Goal: Transaction & Acquisition: Book appointment/travel/reservation

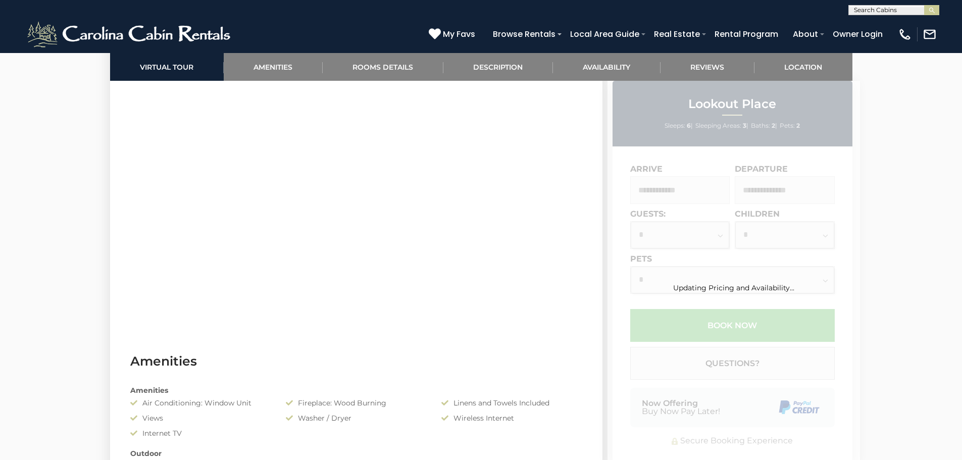
scroll to position [454, 0]
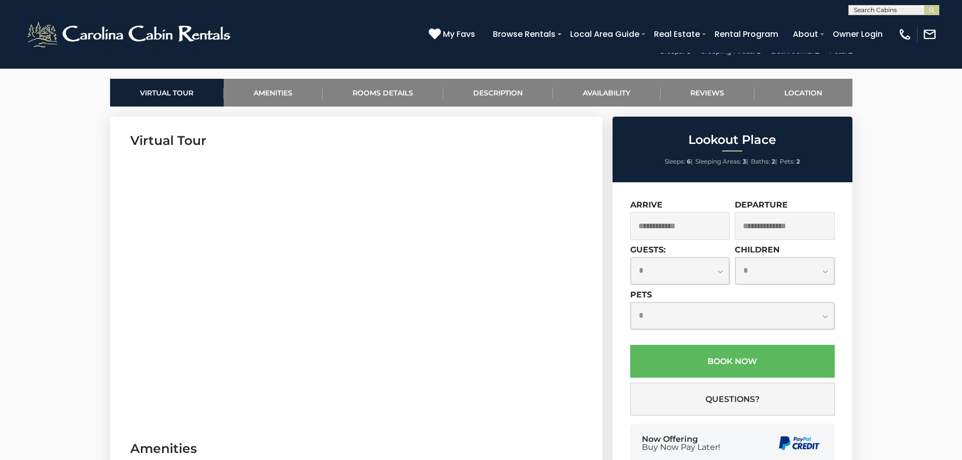
click at [674, 224] on input "text" at bounding box center [680, 226] width 100 height 28
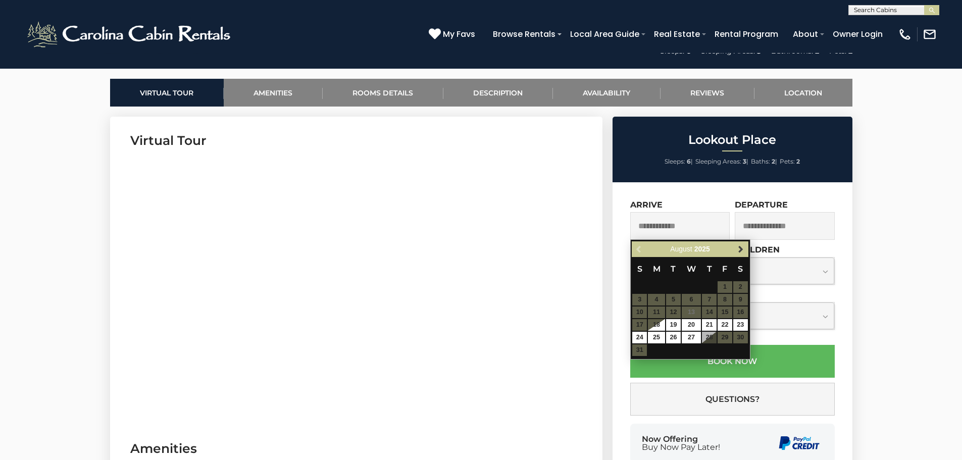
click at [748, 252] on div "Previous Next [DATE]" at bounding box center [690, 249] width 116 height 16
click at [742, 249] on span "Next" at bounding box center [741, 249] width 8 height 8
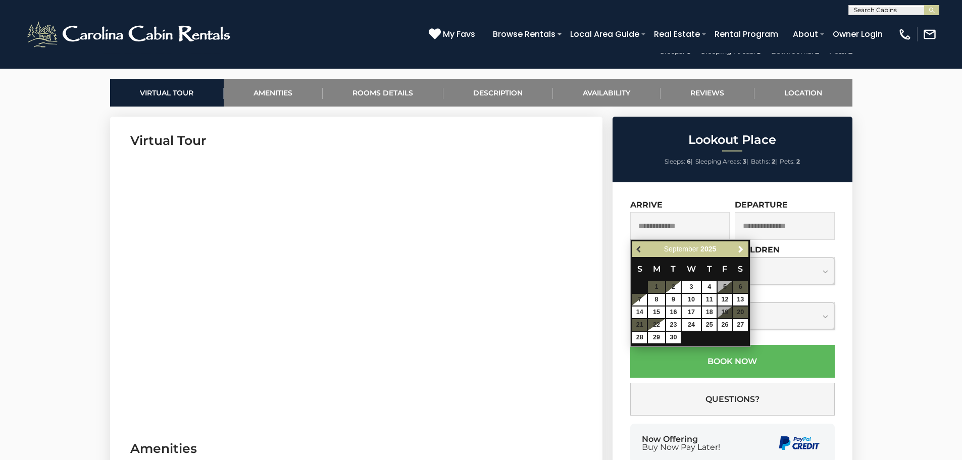
click at [637, 250] on span "Previous" at bounding box center [639, 249] width 8 height 8
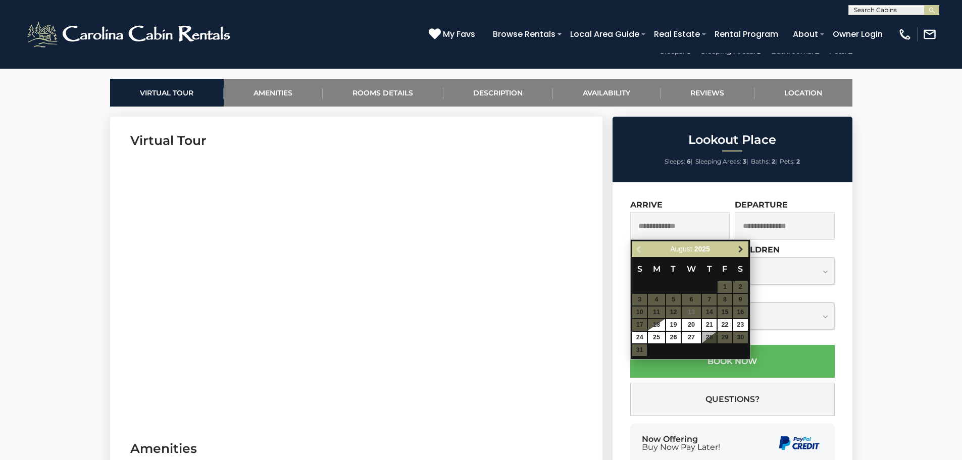
click at [738, 250] on span "Next" at bounding box center [741, 249] width 8 height 8
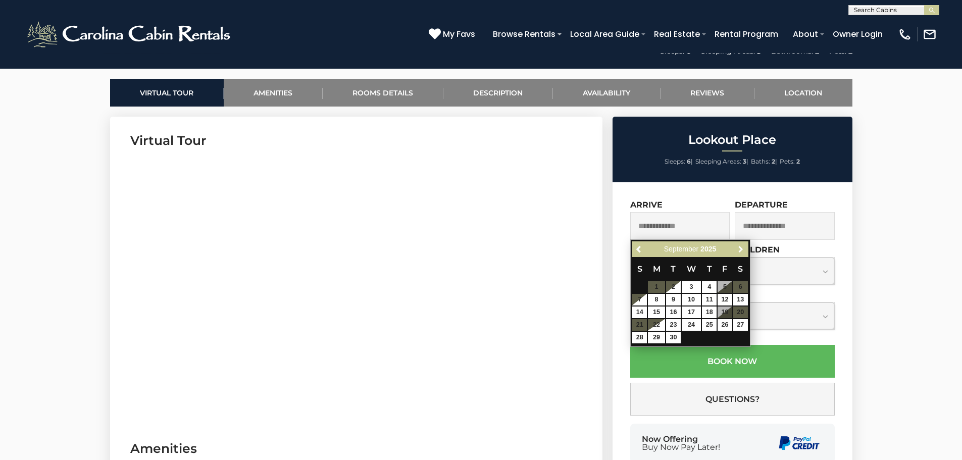
click at [738, 250] on span "Next" at bounding box center [741, 249] width 8 height 8
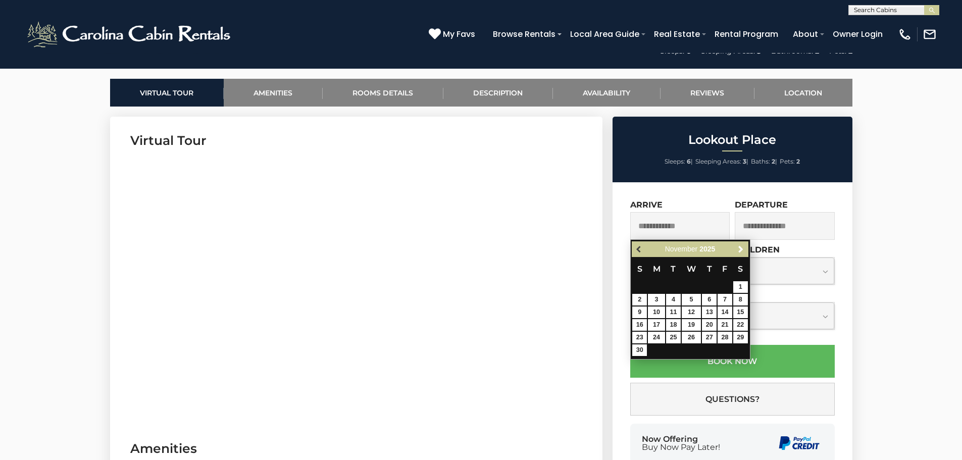
click at [642, 251] on span "Previous" at bounding box center [639, 249] width 8 height 8
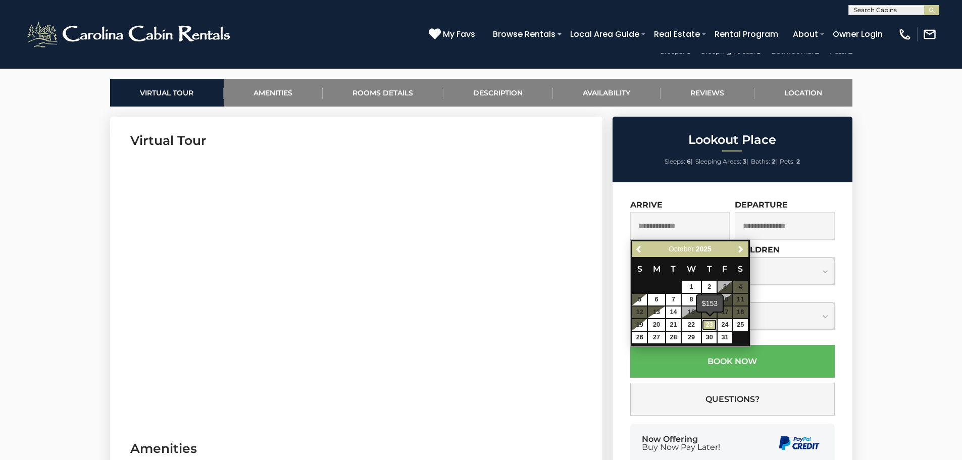
click at [704, 323] on link "23" at bounding box center [709, 325] width 15 height 12
type input "**********"
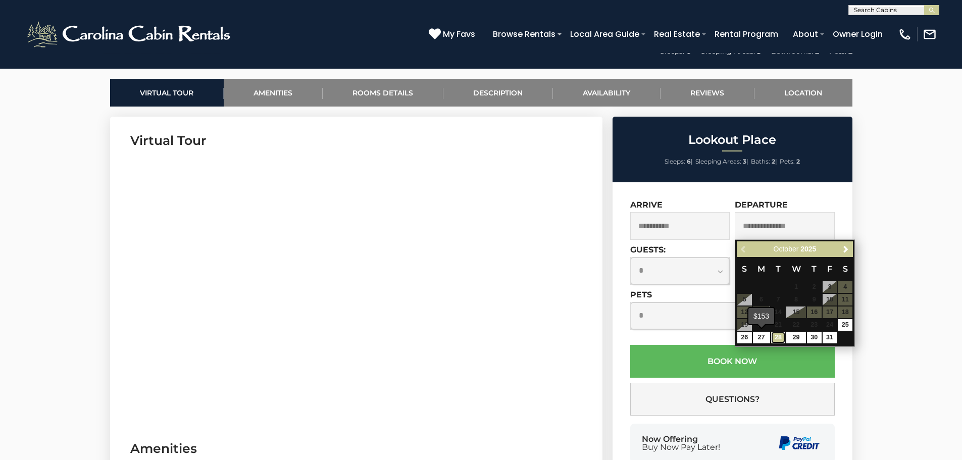
click at [774, 336] on link "28" at bounding box center [778, 338] width 15 height 12
type input "**********"
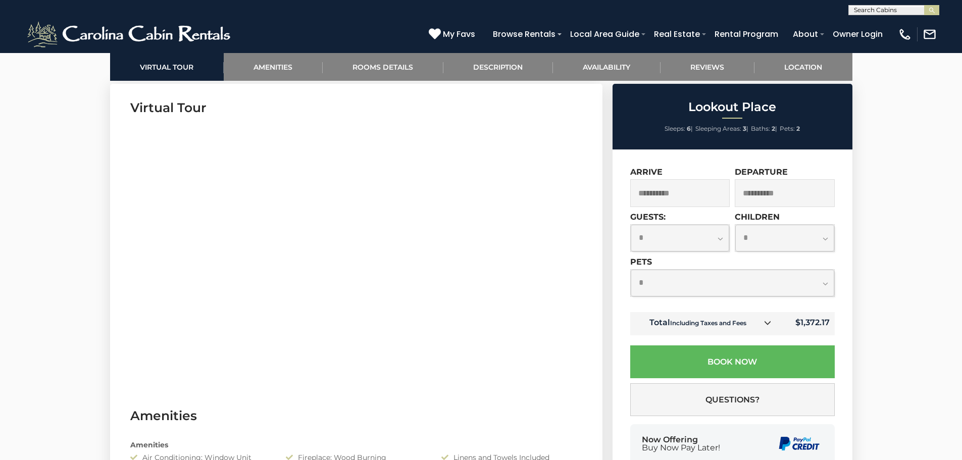
scroll to position [505, 0]
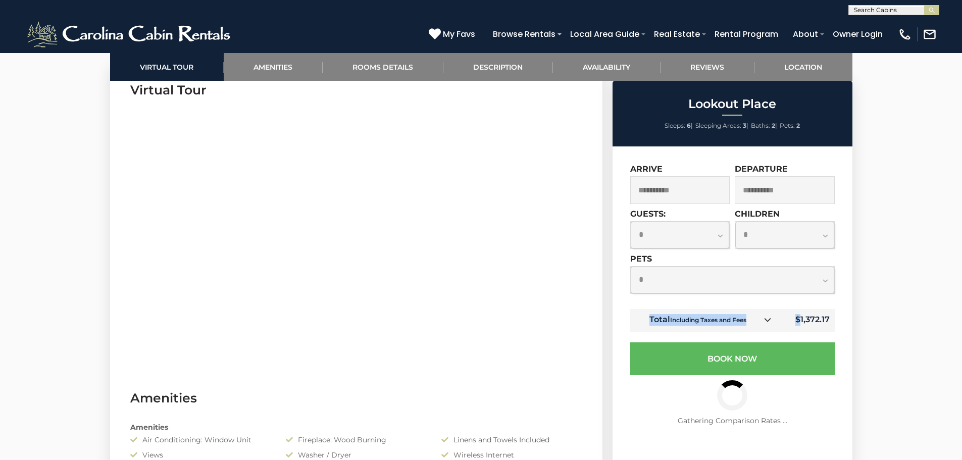
drag, startPoint x: 799, startPoint y: 319, endPoint x: 820, endPoint y: 320, distance: 21.2
click at [840, 320] on div "**********" at bounding box center [732, 372] width 240 height 452
copy table "Total Including Taxes and Fees $"
